Goal: Navigation & Orientation: Find specific page/section

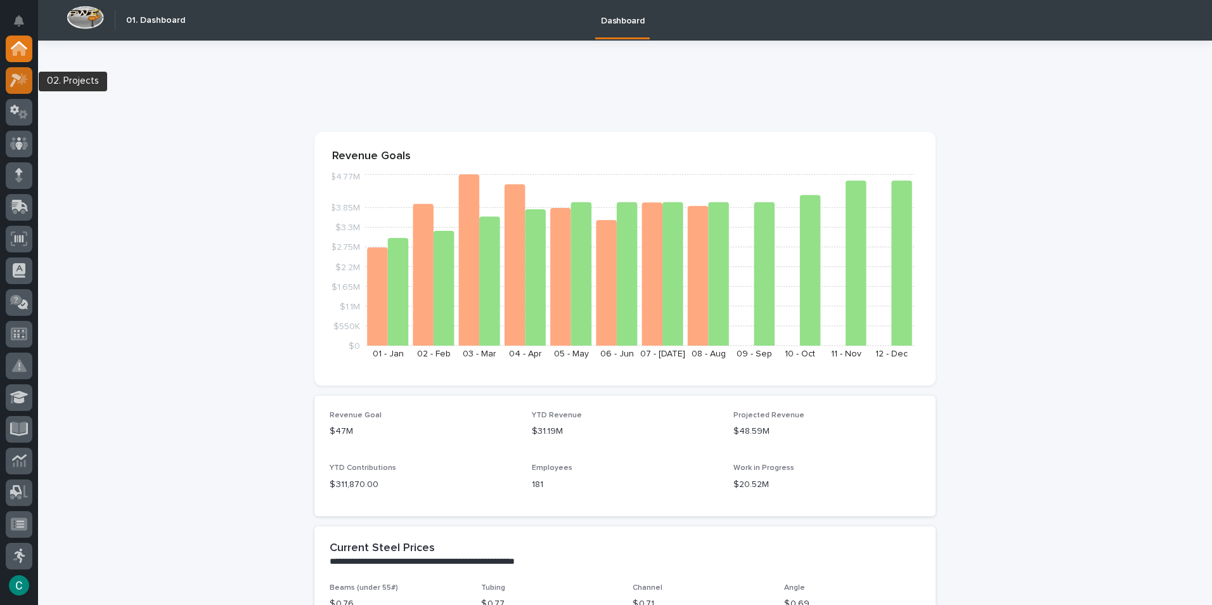
click at [22, 82] on icon at bounding box center [22, 78] width 11 height 13
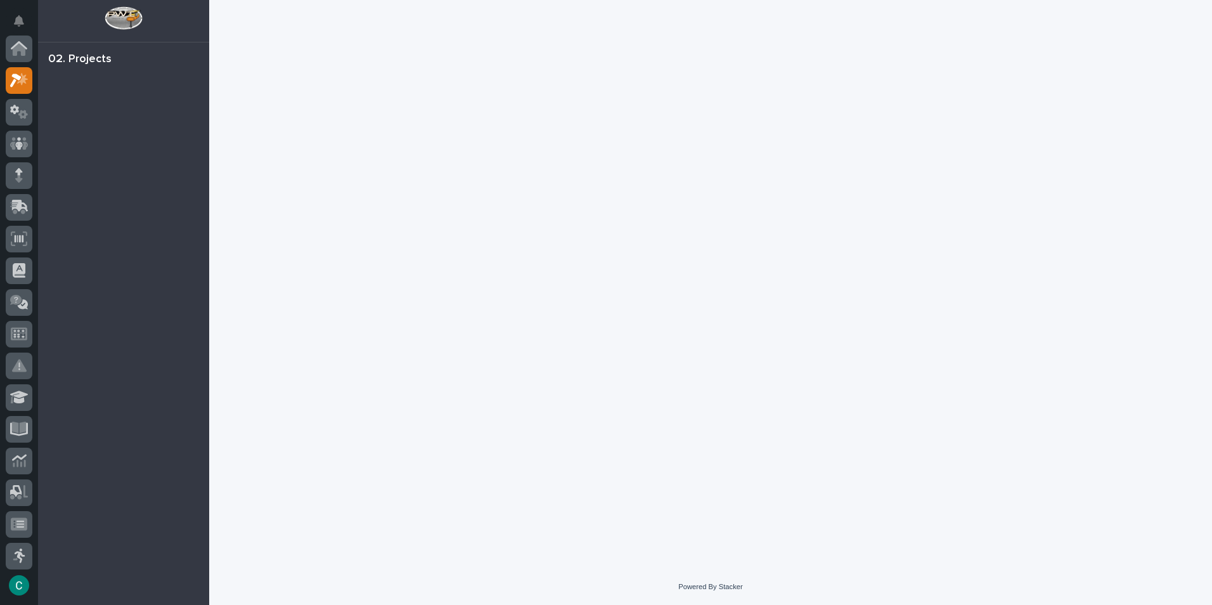
scroll to position [32, 0]
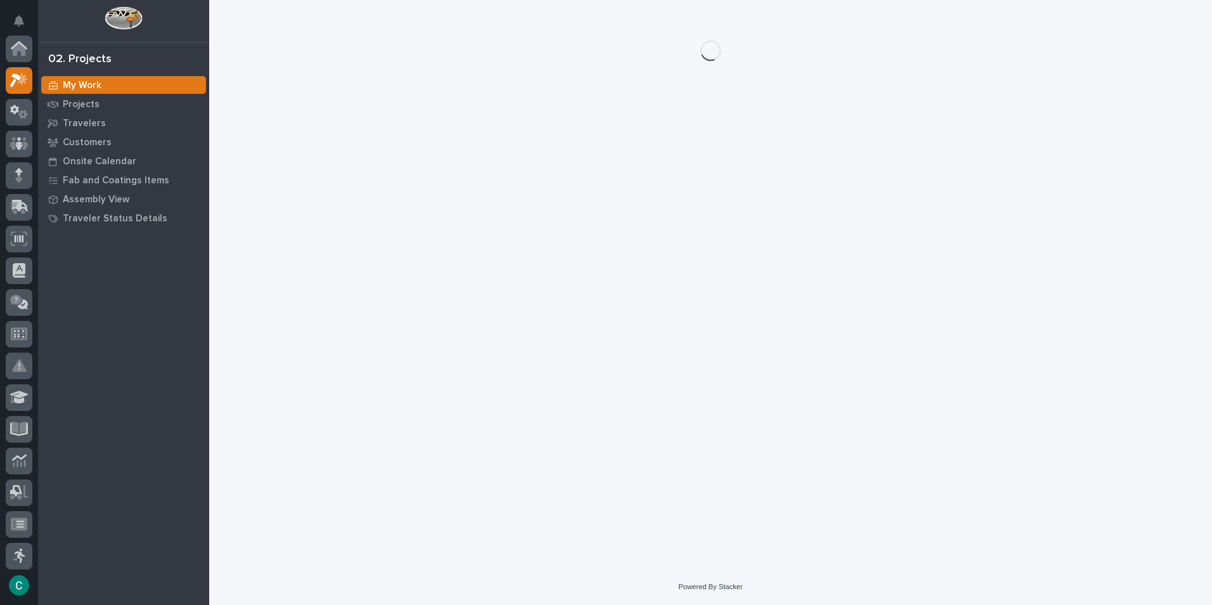
scroll to position [32, 0]
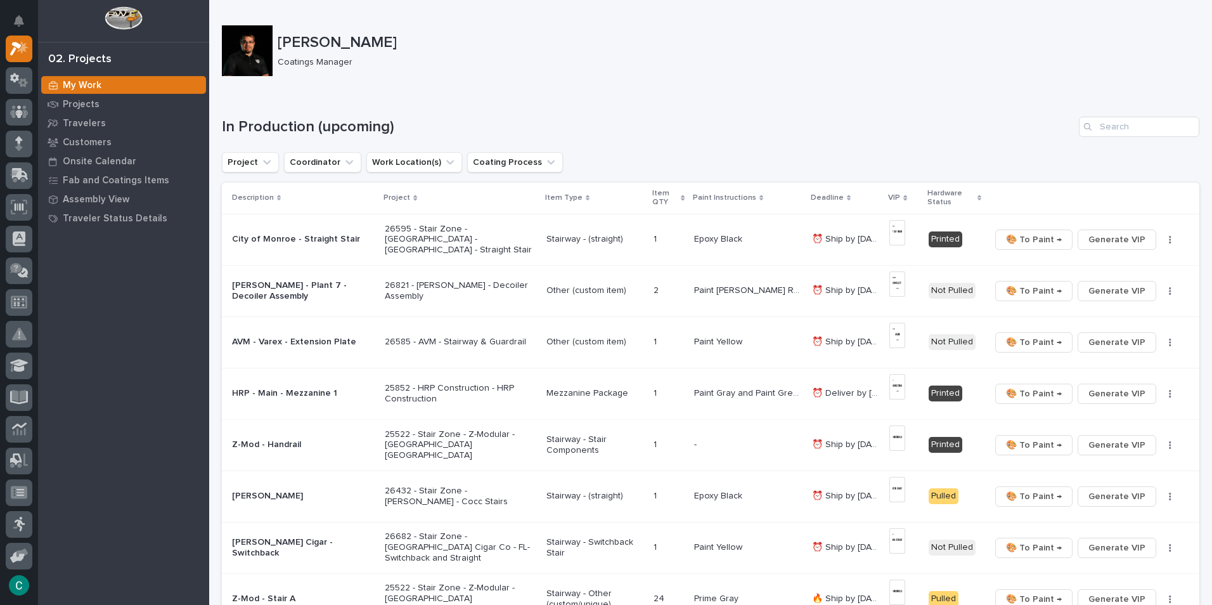
click at [257, 62] on div at bounding box center [247, 50] width 51 height 51
